Goal: Task Accomplishment & Management: Use online tool/utility

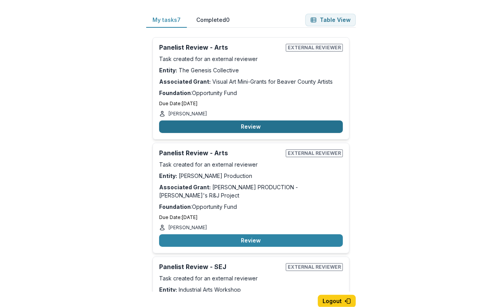
click at [256, 127] on button "Review" at bounding box center [251, 126] width 184 height 13
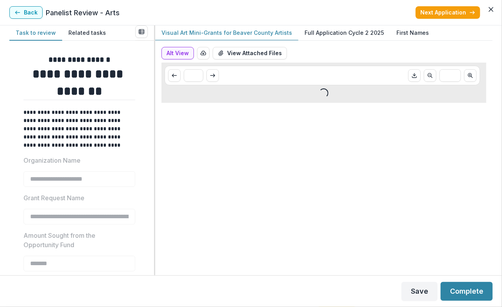
click at [344, 33] on p "Full Application Cycle 2 2025" at bounding box center [343, 33] width 79 height 8
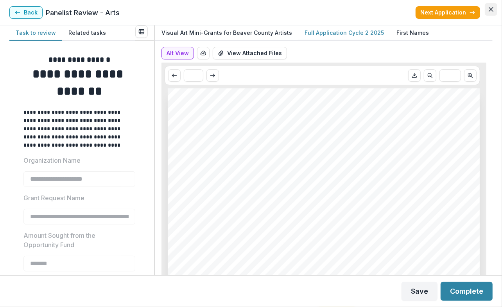
click at [492, 10] on icon "Close" at bounding box center [490, 9] width 5 height 5
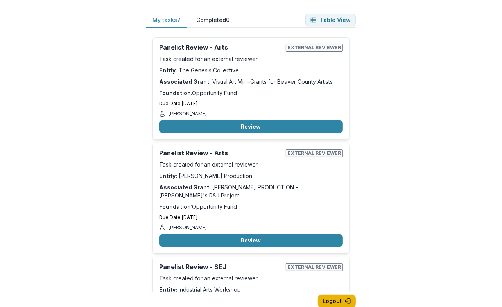
click at [335, 304] on button "Logout" at bounding box center [337, 301] width 38 height 13
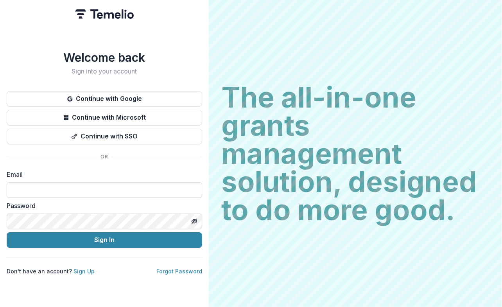
click at [57, 191] on input at bounding box center [104, 190] width 195 height 16
type input "**********"
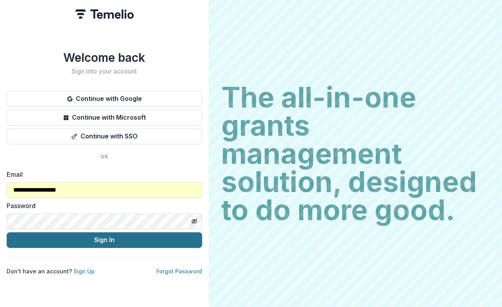
click at [93, 242] on button "Sign In" at bounding box center [104, 240] width 195 height 16
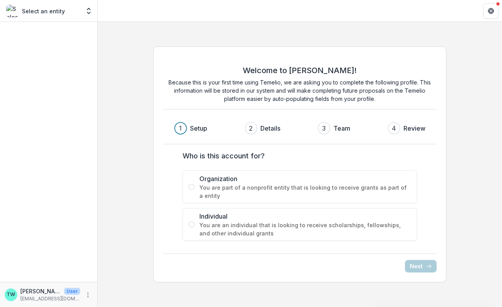
click at [191, 226] on span at bounding box center [191, 224] width 6 height 6
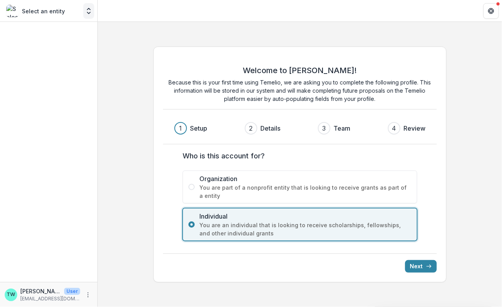
click at [84, 10] on button "Open entity switcher" at bounding box center [88, 11] width 11 height 16
click at [88, 11] on icon "Open entity switcher" at bounding box center [89, 11] width 8 height 8
click at [27, 297] on p "wilhe_tj@yahoo.com" at bounding box center [50, 298] width 60 height 7
click at [86, 294] on icon "More" at bounding box center [88, 295] width 6 height 6
click at [59, 174] on div at bounding box center [48, 152] width 97 height 260
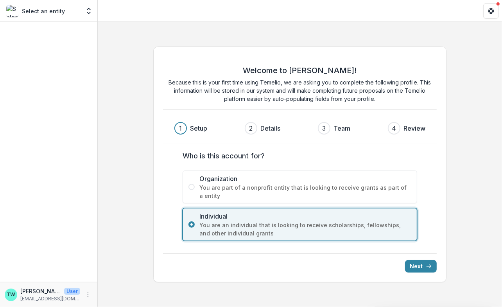
click at [82, 12] on div "Select an entity Team Settings" at bounding box center [48, 11] width 91 height 16
click at [419, 265] on button "Next" at bounding box center [421, 266] width 32 height 13
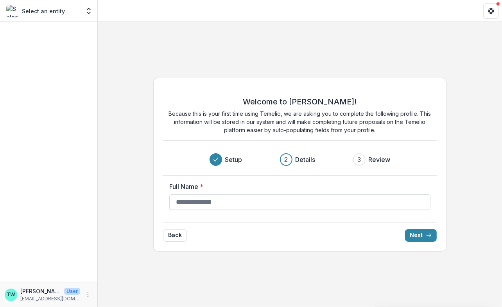
click at [342, 200] on input "Full Name *" at bounding box center [299, 202] width 261 height 16
type input "**********"
click at [422, 235] on button "Next" at bounding box center [421, 235] width 32 height 13
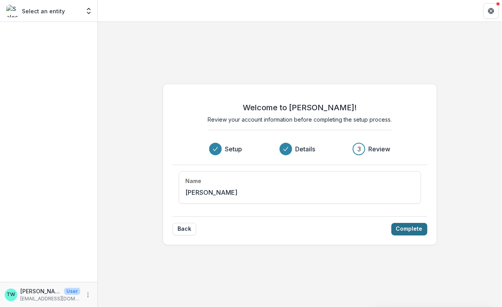
click at [409, 227] on button "Complete" at bounding box center [409, 229] width 36 height 13
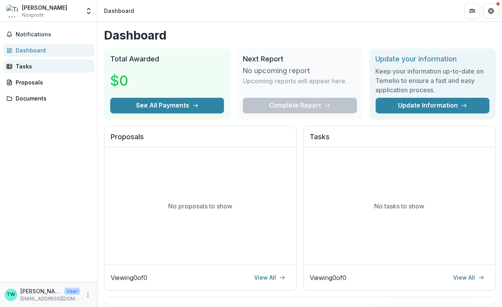
click at [24, 68] on div "Tasks" at bounding box center [52, 66] width 72 height 8
click at [12, 68] on icon at bounding box center [9, 66] width 6 height 6
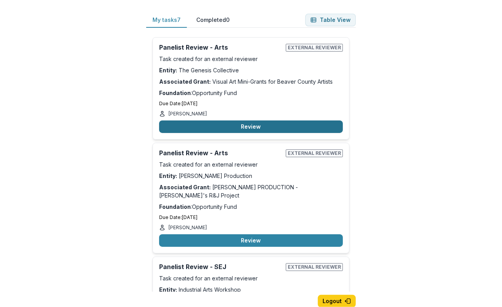
click at [257, 125] on button "Review" at bounding box center [251, 126] width 184 height 13
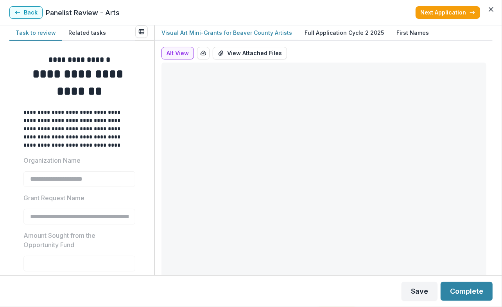
type input "*******"
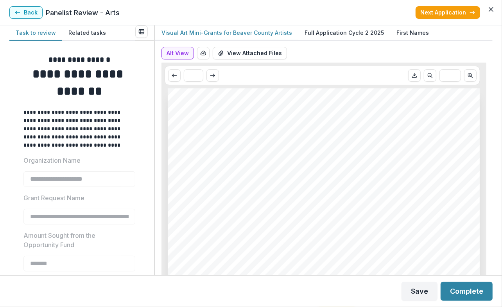
click at [329, 32] on p "Full Application Cycle 2 2025" at bounding box center [343, 33] width 79 height 8
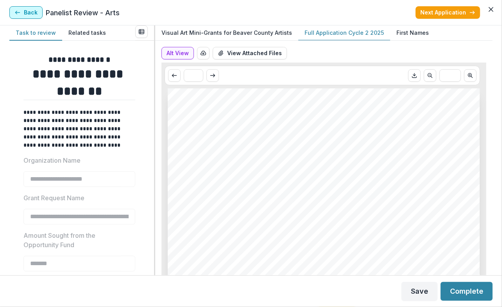
click at [29, 12] on button "Back" at bounding box center [25, 12] width 33 height 13
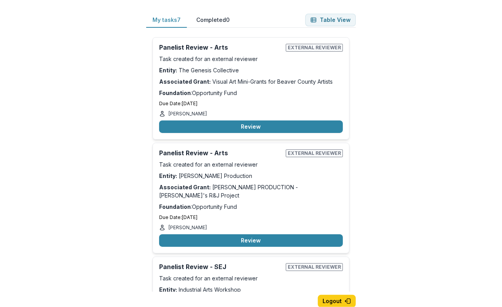
click at [26, 255] on div "My tasks 7 Completed 0 Table View Panelist Review - Arts External reviewer Task…" at bounding box center [251, 153] width 502 height 307
click at [338, 20] on button "Table View" at bounding box center [330, 20] width 50 height 13
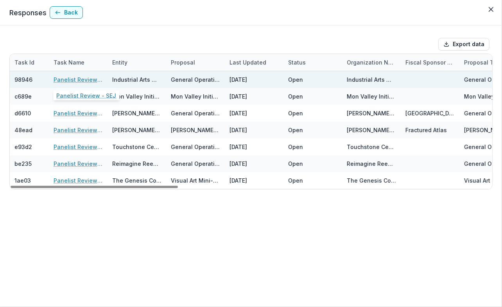
click at [79, 79] on link "Panelist Review - SEJ" at bounding box center [78, 79] width 49 height 8
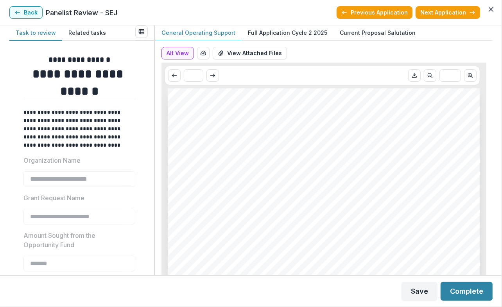
click at [313, 214] on div "Industrial Arts Workshop General Operating Support Nonprofit DBA: Industrial Ar…" at bounding box center [324, 309] width 312 height 442
click at [294, 34] on p "Full Application Cycle 2 2025" at bounding box center [287, 33] width 79 height 8
click at [379, 32] on p "Current Proposal Salutation" at bounding box center [378, 33] width 76 height 8
click at [93, 34] on button "Related tasks" at bounding box center [87, 32] width 50 height 15
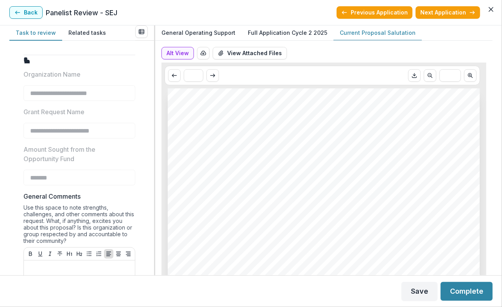
click at [26, 30] on button "Task to review" at bounding box center [35, 32] width 53 height 15
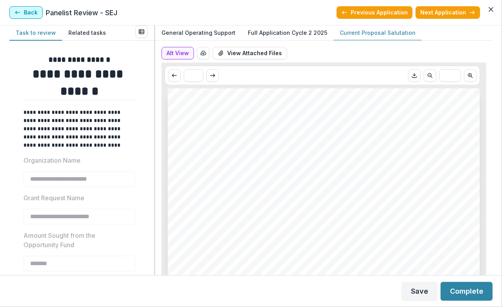
click at [30, 11] on button "Back" at bounding box center [25, 12] width 33 height 13
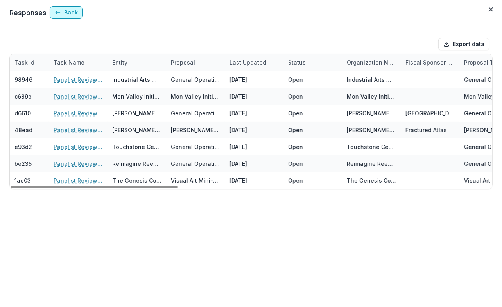
click at [63, 11] on button "Back" at bounding box center [66, 12] width 33 height 13
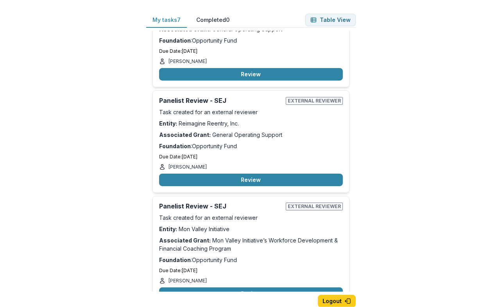
scroll to position [272, 0]
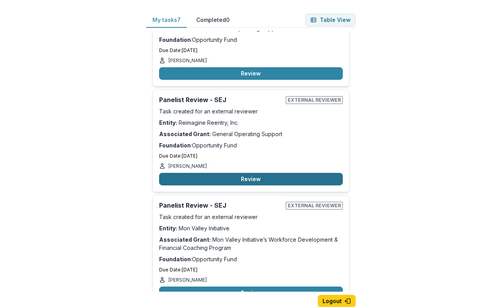
click at [226, 173] on button "Review" at bounding box center [251, 179] width 184 height 13
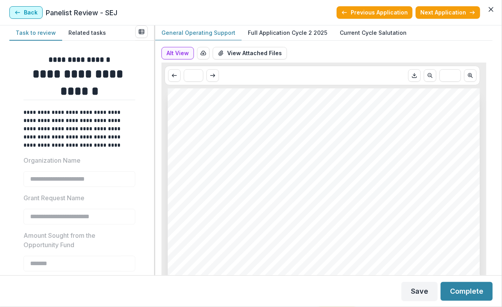
click at [28, 13] on button "Back" at bounding box center [25, 12] width 33 height 13
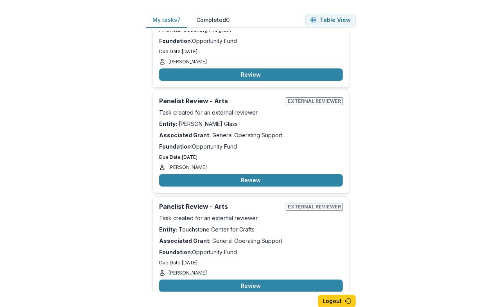
scroll to position [491, 0]
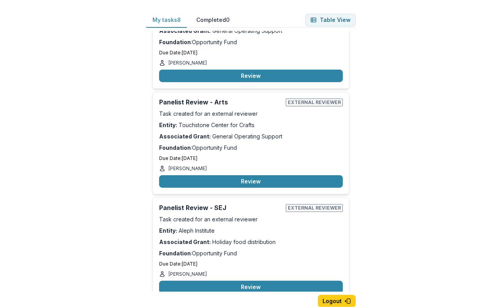
scroll to position [596, 0]
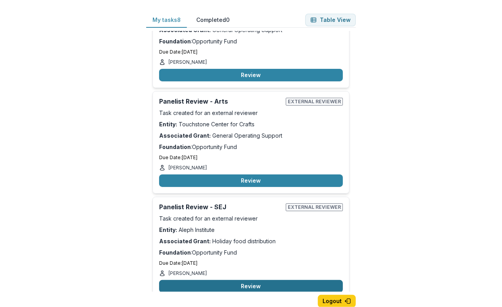
click at [258, 280] on button "Review" at bounding box center [251, 286] width 184 height 13
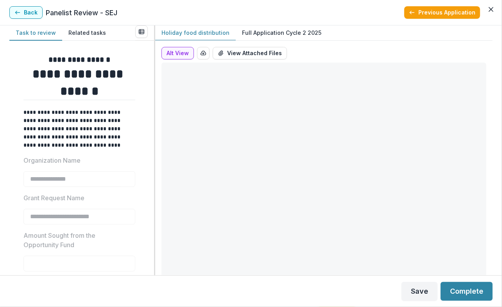
type input "*******"
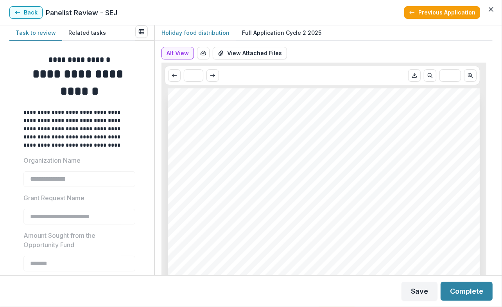
click at [277, 33] on p "Full Application Cycle 2 2025" at bounding box center [281, 33] width 79 height 8
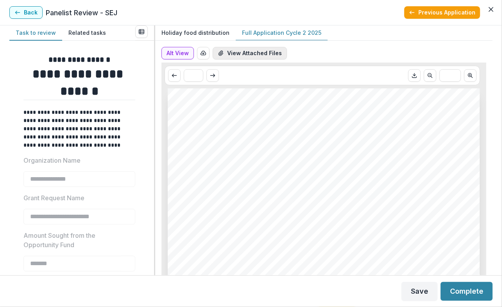
click at [257, 56] on button "View Attached Files" at bounding box center [250, 53] width 74 height 13
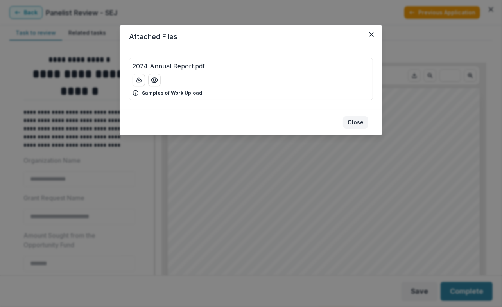
click at [357, 120] on button "Close" at bounding box center [355, 122] width 25 height 13
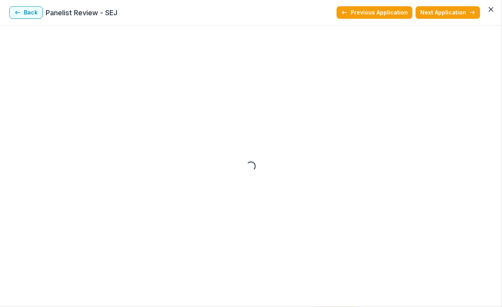
scroll to position [596, 0]
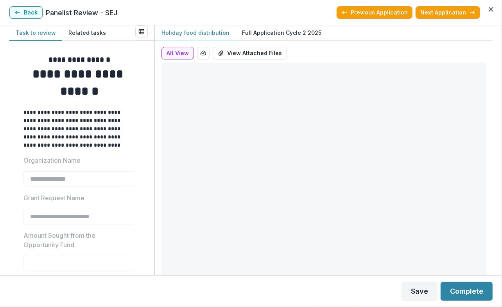
type input "*******"
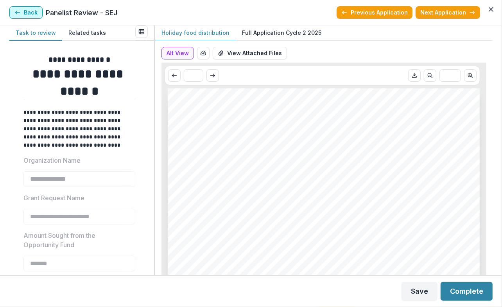
click at [28, 12] on button "Back" at bounding box center [25, 12] width 33 height 13
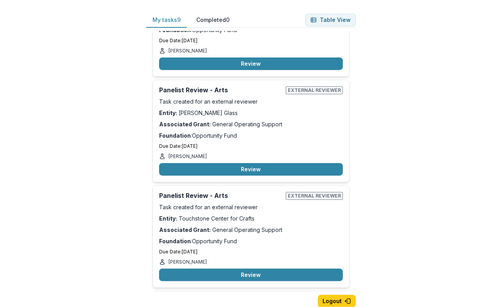
scroll to position [700, 0]
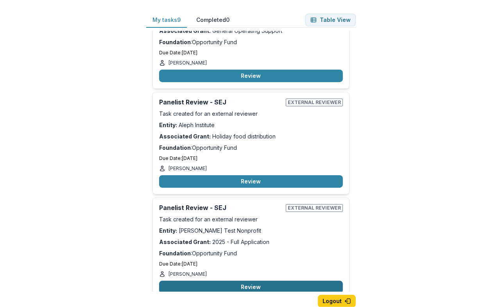
click at [240, 281] on button "Review" at bounding box center [251, 287] width 184 height 13
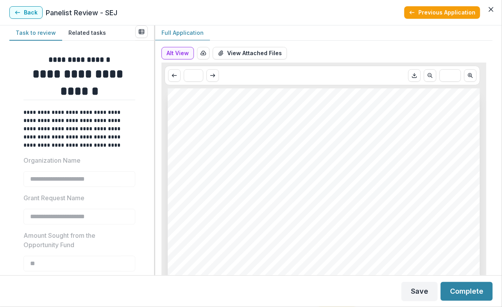
click at [177, 31] on p "Full Application" at bounding box center [182, 33] width 42 height 8
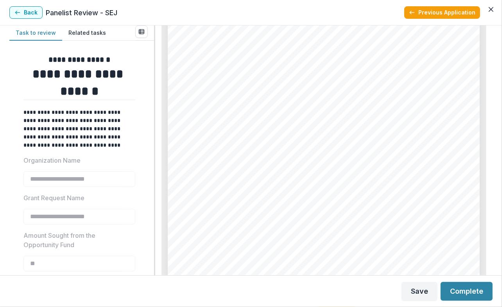
scroll to position [84, 0]
